Goal: Task Accomplishment & Management: Use online tool/utility

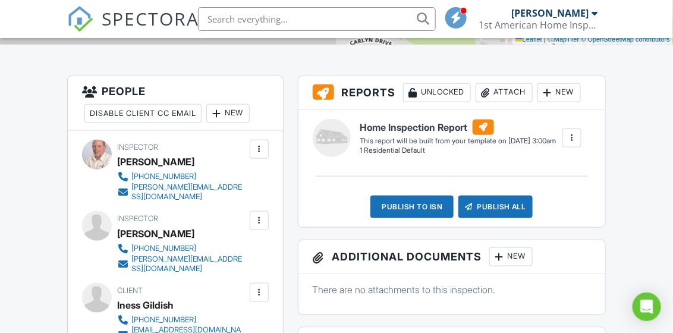
click at [561, 89] on div "New" at bounding box center [558, 92] width 43 height 19
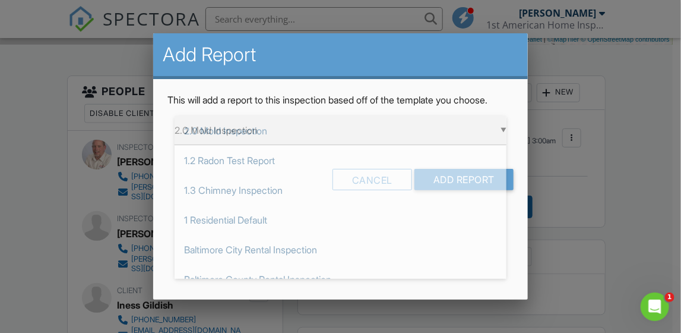
click at [495, 130] on div "▼ 2.0 Mold Inspection 2.0 Mold Inspection 1.2 Radon Test Report 1.3 Chimney Ins…" at bounding box center [341, 130] width 332 height 29
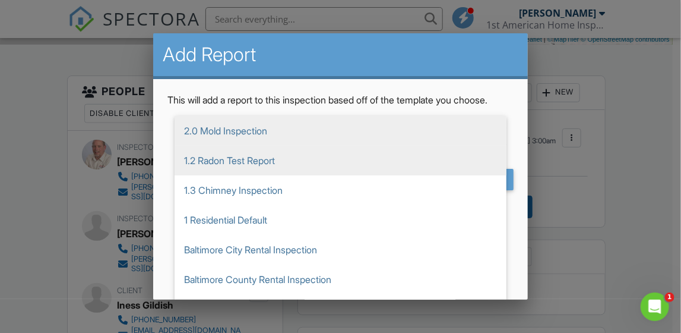
click at [364, 173] on span "1.2 Radon Test Report" at bounding box center [341, 161] width 332 height 30
type input "1.2 Radon Test Report"
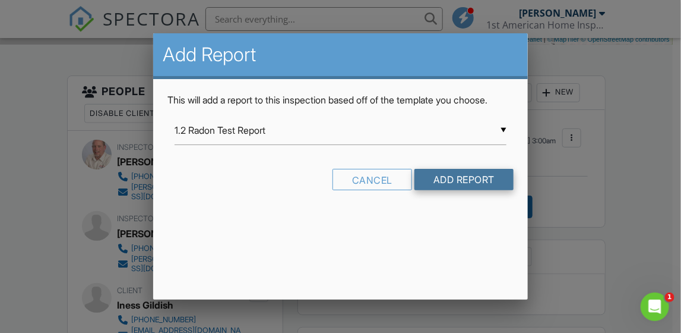
click at [436, 174] on input "Add Report" at bounding box center [464, 179] width 99 height 21
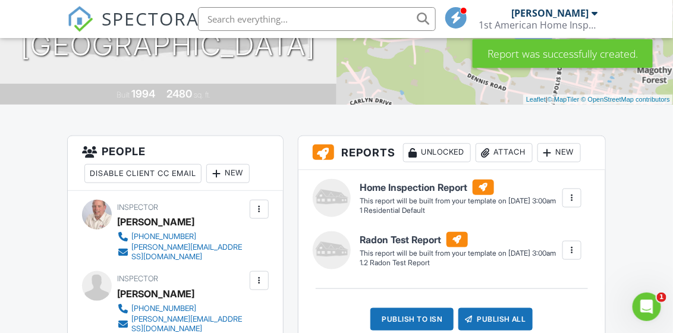
click at [554, 149] on div "New" at bounding box center [558, 152] width 43 height 19
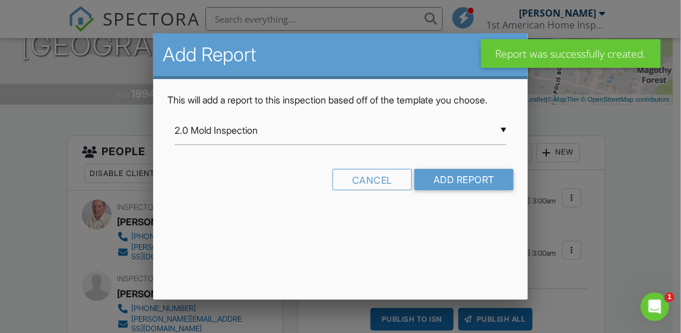
click at [288, 131] on div "▼ 2.0 Mold Inspection 2.0 Mold Inspection 1.2 Radon Test Report 1.3 Chimney Ins…" at bounding box center [341, 130] width 332 height 29
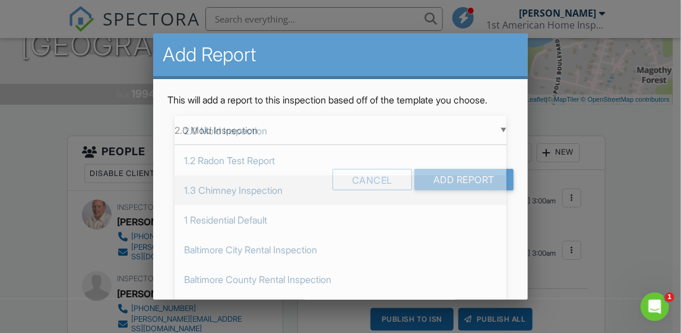
click at [263, 204] on span "1.3 Chimney Inspection" at bounding box center [341, 190] width 332 height 30
type input "1.3 Chimney Inspection"
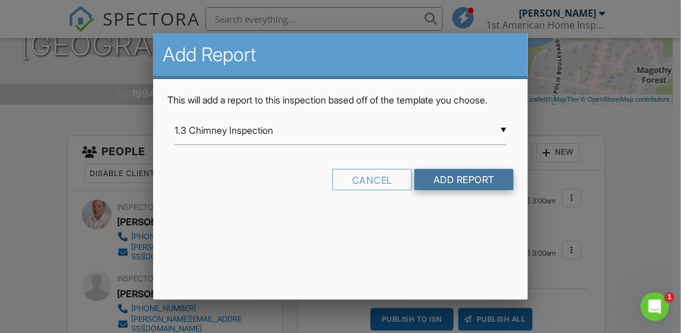
click at [433, 174] on input "Add Report" at bounding box center [464, 179] width 99 height 21
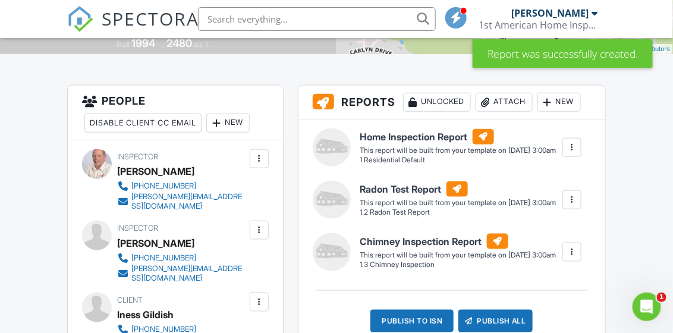
scroll to position [237, 0]
